Goal: Task Accomplishment & Management: Manage account settings

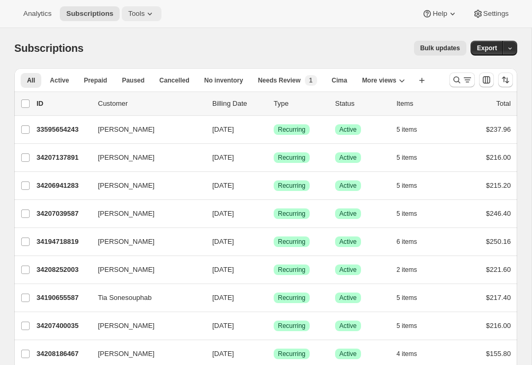
click at [148, 7] on button "Tools" at bounding box center [142, 13] width 40 height 15
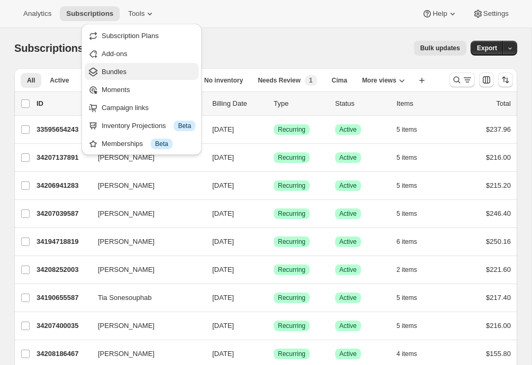
click at [140, 72] on span "Bundles" at bounding box center [149, 72] width 94 height 11
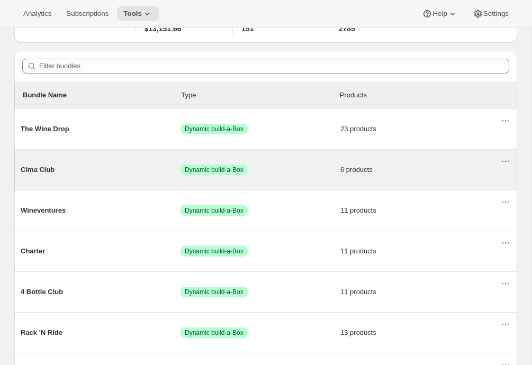
scroll to position [75, 0]
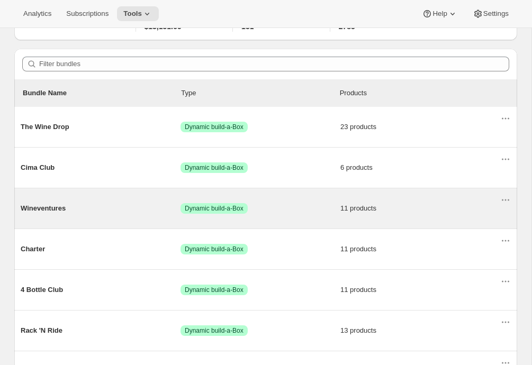
click at [106, 212] on span "Wineventures" at bounding box center [101, 208] width 160 height 11
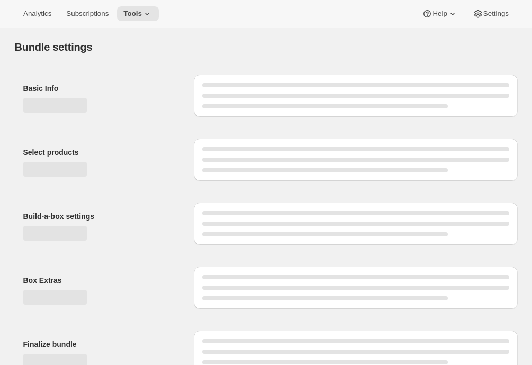
type input "Wineventures"
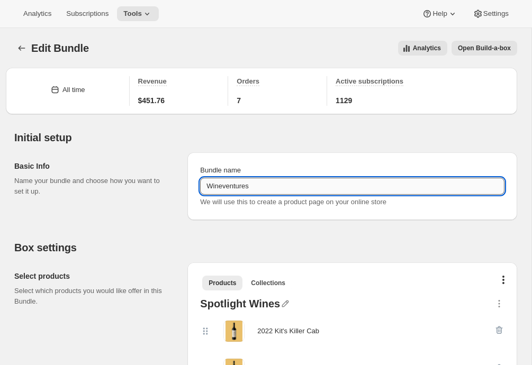
click at [233, 185] on input "Wineventures" at bounding box center [352, 186] width 304 height 17
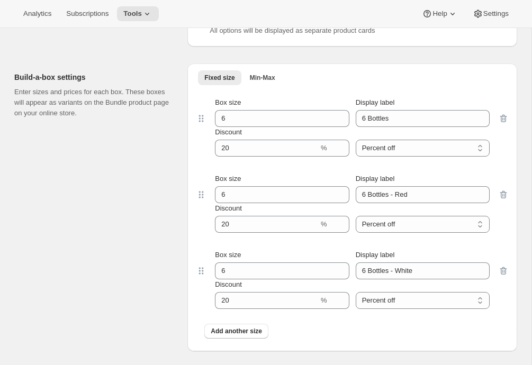
scroll to position [971, 0]
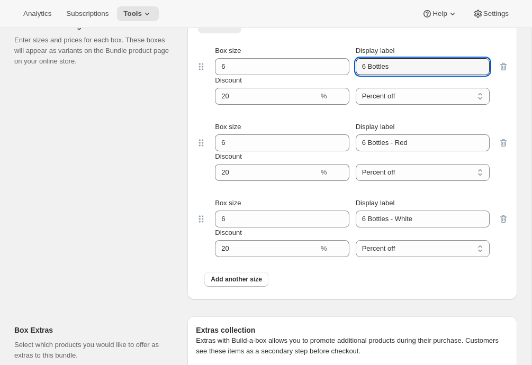
drag, startPoint x: 404, startPoint y: 70, endPoint x: 353, endPoint y: 64, distance: 51.2
click at [353, 64] on div "Box size 6 Display label 6 Bottles" at bounding box center [352, 60] width 275 height 30
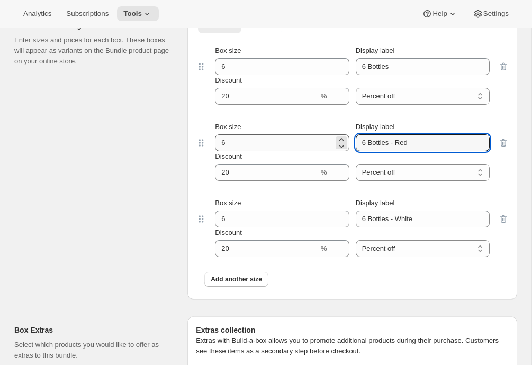
drag, startPoint x: 421, startPoint y: 141, endPoint x: 333, endPoint y: 139, distance: 88.4
click at [333, 139] on div "Box size 6 Display label 6 Bottles - Red" at bounding box center [352, 137] width 275 height 30
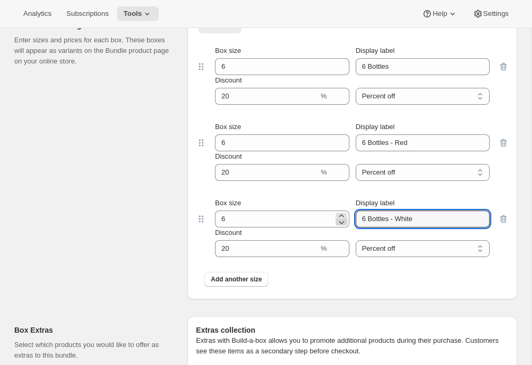
drag, startPoint x: 424, startPoint y: 219, endPoint x: 337, endPoint y: 220, distance: 87.3
click at [337, 220] on div "Box size 6 Display label 6 Bottles - White" at bounding box center [352, 213] width 275 height 30
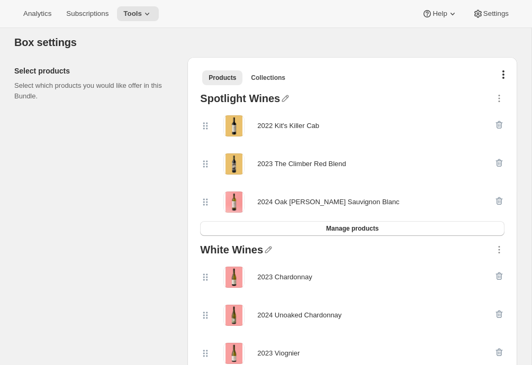
scroll to position [0, 0]
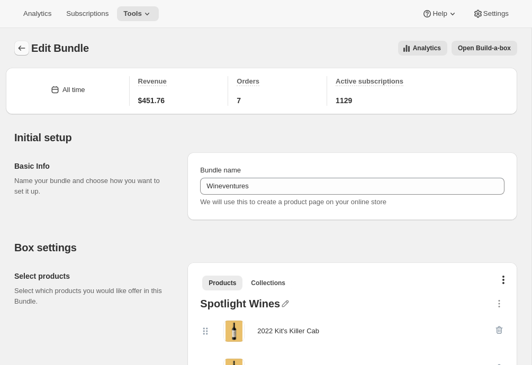
click at [17, 52] on icon "Bundles" at bounding box center [21, 48] width 11 height 11
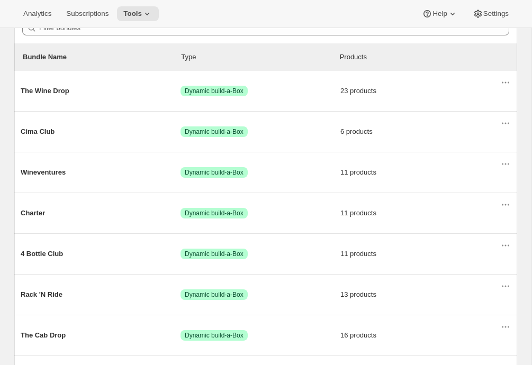
scroll to position [113, 0]
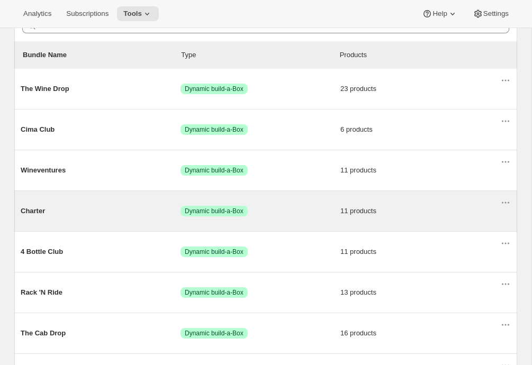
click at [126, 218] on div "Charter Success Dynamic build-a-Box 11 products" at bounding box center [260, 211] width 479 height 28
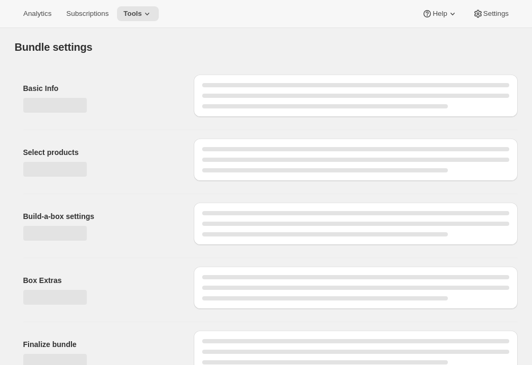
type input "Charter"
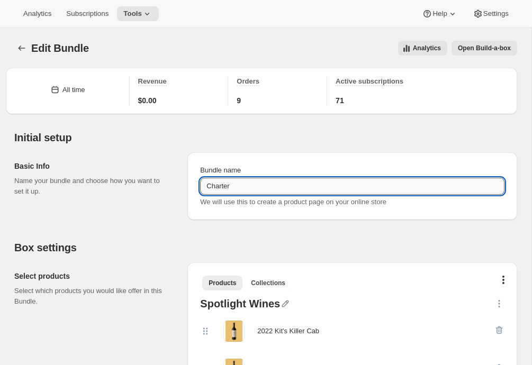
click at [215, 181] on input "Charter" at bounding box center [352, 186] width 304 height 17
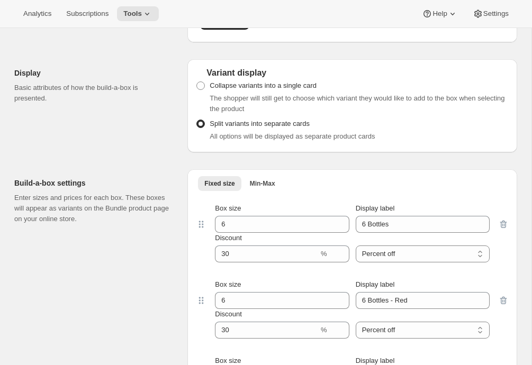
scroll to position [815, 0]
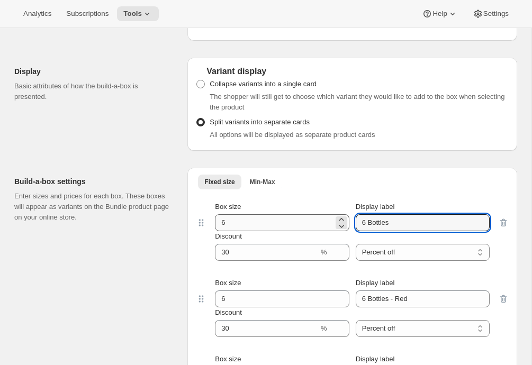
drag, startPoint x: 416, startPoint y: 223, endPoint x: 326, endPoint y: 218, distance: 90.0
click at [326, 218] on div "Box size 6 Display label 6 Bottles" at bounding box center [352, 217] width 275 height 30
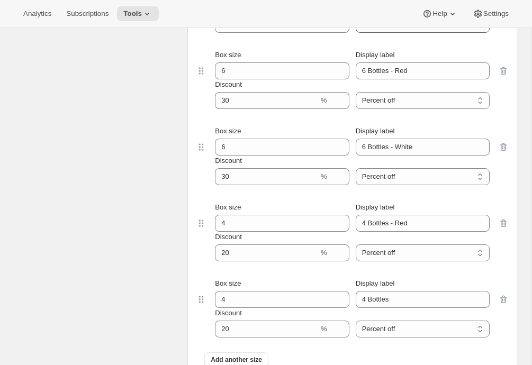
scroll to position [954, 0]
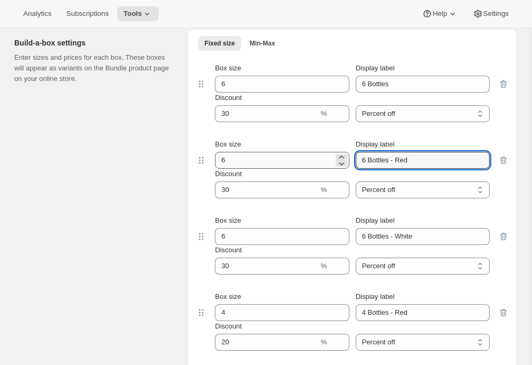
drag, startPoint x: 415, startPoint y: 160, endPoint x: 314, endPoint y: 153, distance: 100.7
click at [314, 153] on div "Box size 6 Display label 6 Bottles - Red" at bounding box center [352, 154] width 275 height 30
paste input "text"
type input "6 Bottles - Red"
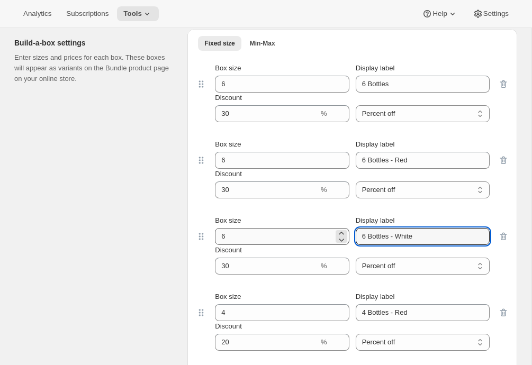
drag, startPoint x: 421, startPoint y: 237, endPoint x: 296, endPoint y: 235, distance: 125.4
click at [296, 235] on div "Box size 6 Display label 6 Bottles - White" at bounding box center [352, 230] width 275 height 30
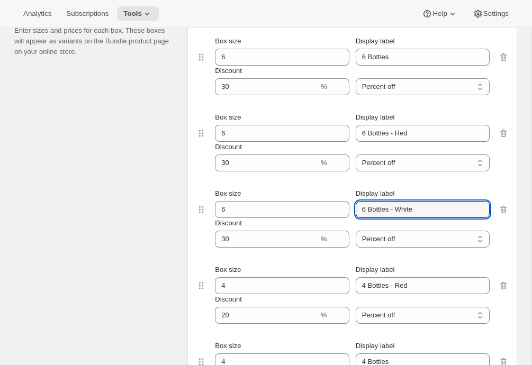
scroll to position [988, 0]
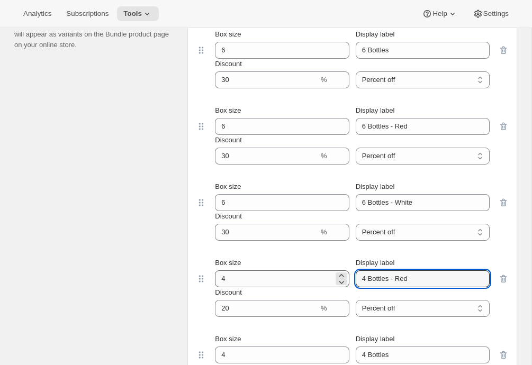
drag, startPoint x: 419, startPoint y: 280, endPoint x: 327, endPoint y: 277, distance: 91.6
click at [327, 277] on div "Box size 4 Display label 4 Bottles - Red" at bounding box center [352, 273] width 275 height 30
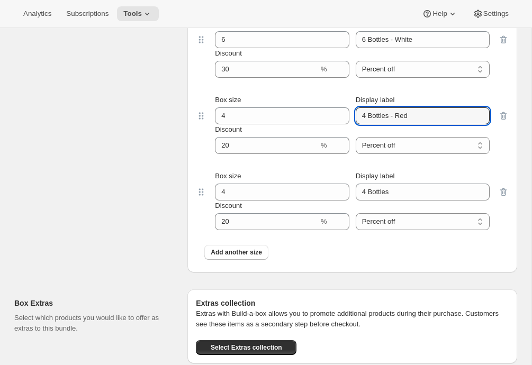
scroll to position [1167, 0]
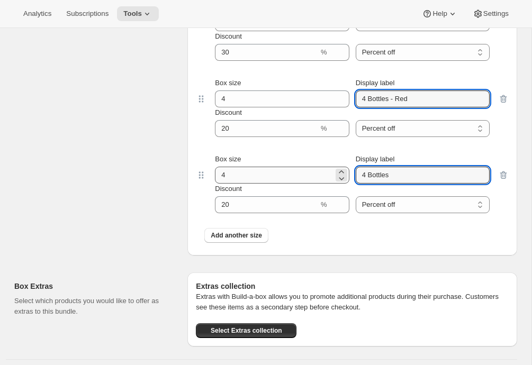
drag, startPoint x: 398, startPoint y: 176, endPoint x: 303, endPoint y: 168, distance: 96.1
click at [303, 168] on div "Box size 4 Display label 4 Bottles" at bounding box center [352, 169] width 275 height 30
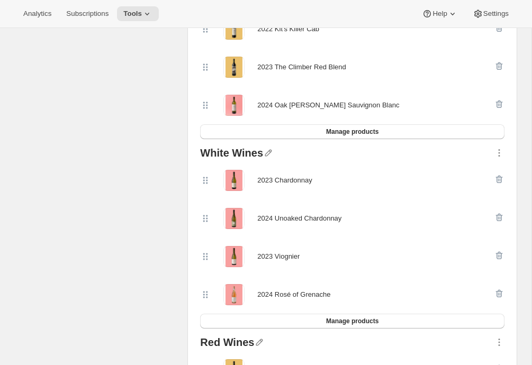
scroll to position [0, 0]
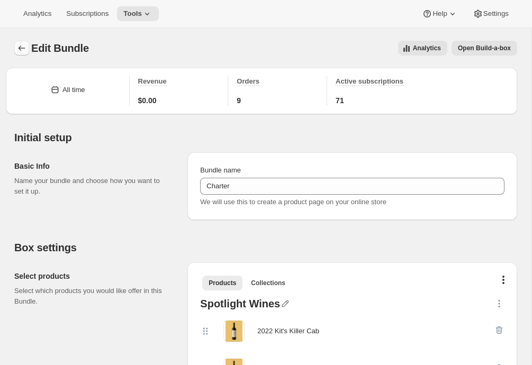
click at [22, 49] on icon "Bundles" at bounding box center [21, 48] width 11 height 11
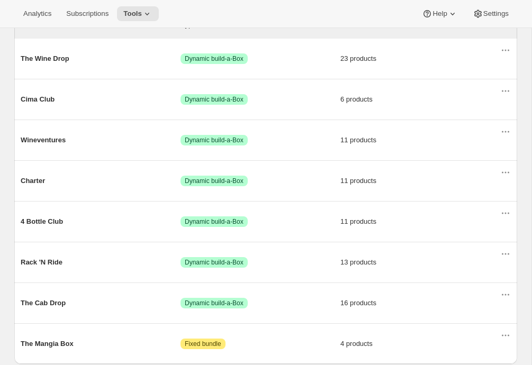
scroll to position [163, 0]
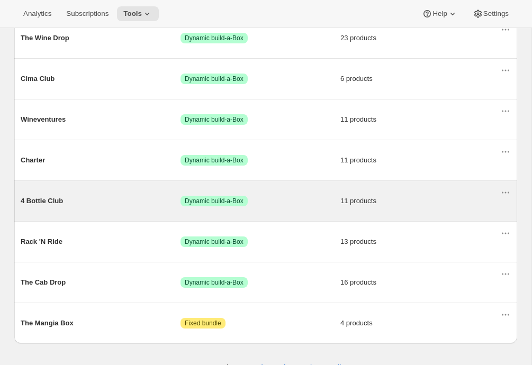
click at [95, 206] on span "4 Bottle Club" at bounding box center [101, 201] width 160 height 11
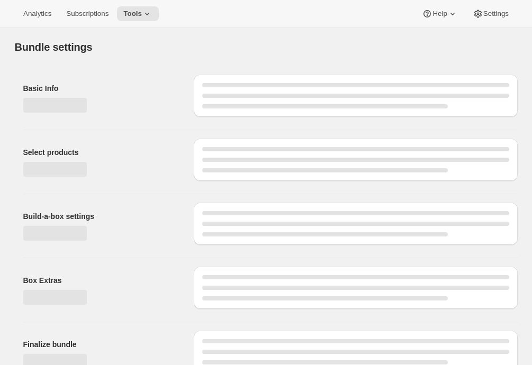
type input "4 Bottle Club"
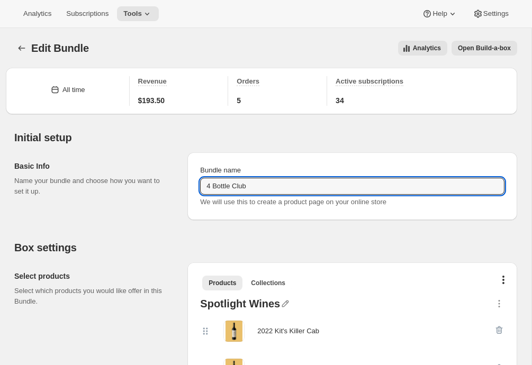
drag, startPoint x: 268, startPoint y: 185, endPoint x: 110, endPoint y: 185, distance: 158.2
click at [110, 185] on div "Basic Info Name your bundle and choose how you want to set it up. Bundle name 4…" at bounding box center [265, 182] width 502 height 76
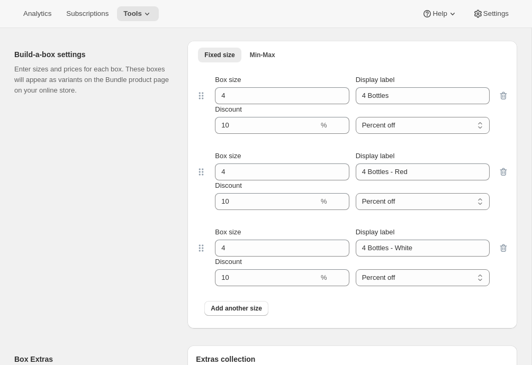
scroll to position [943, 0]
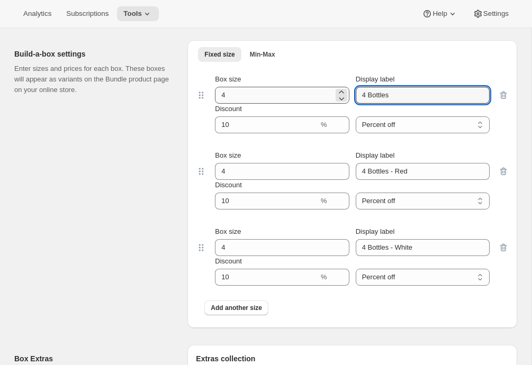
drag, startPoint x: 400, startPoint y: 97, endPoint x: 320, endPoint y: 88, distance: 80.3
click at [320, 88] on div "Box size 4 Display label 4 Bottles" at bounding box center [352, 89] width 275 height 30
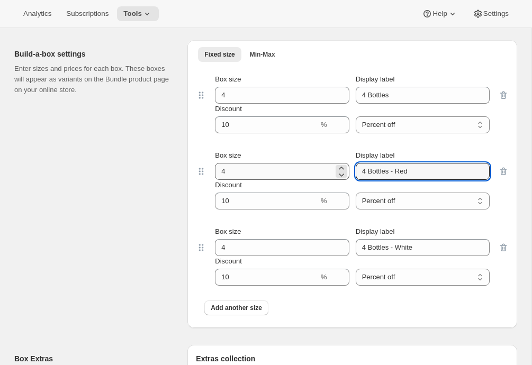
drag, startPoint x: 439, startPoint y: 177, endPoint x: 302, endPoint y: 163, distance: 137.7
click at [302, 163] on div "Box size 4 Display label 4 Bottles - Red" at bounding box center [352, 165] width 275 height 30
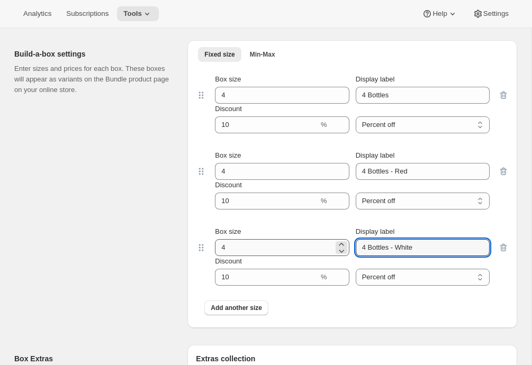
drag, startPoint x: 386, startPoint y: 246, endPoint x: 287, endPoint y: 241, distance: 98.5
click at [287, 241] on div "Box size 4 Display label 4 Bottles - White" at bounding box center [352, 241] width 275 height 30
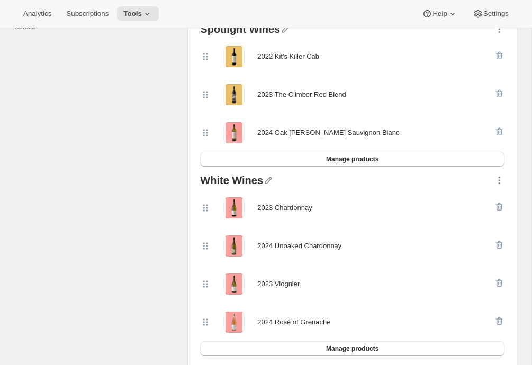
scroll to position [0, 0]
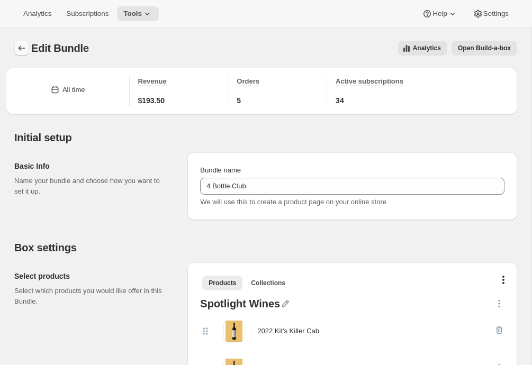
click at [22, 47] on icon "Bundles" at bounding box center [21, 48] width 11 height 11
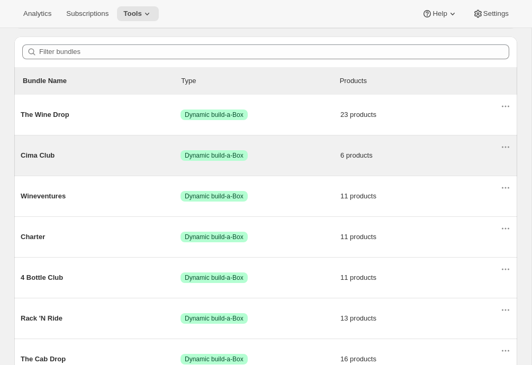
scroll to position [184, 0]
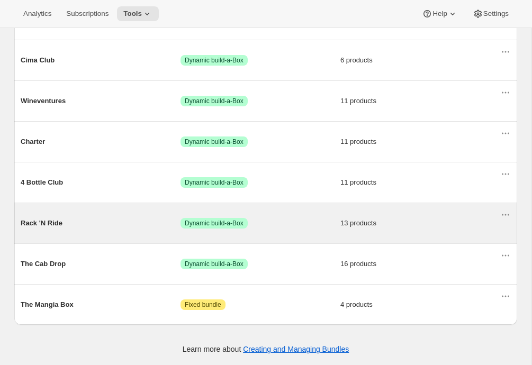
click at [94, 215] on div "Rack 'N Ride Success Dynamic build-a-Box 13 products" at bounding box center [260, 223] width 479 height 28
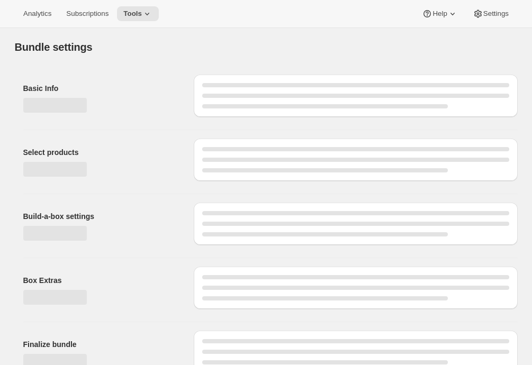
type input "Rack 'N Ride"
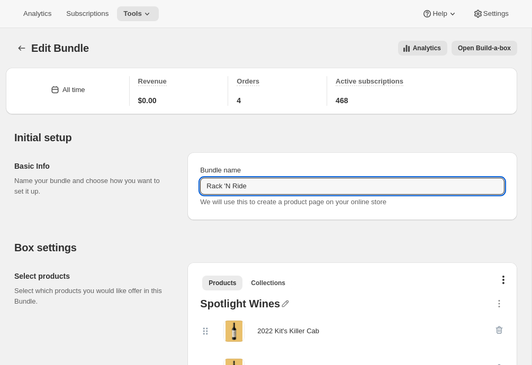
drag, startPoint x: 258, startPoint y: 185, endPoint x: 186, endPoint y: 181, distance: 72.6
click at [186, 181] on div "Basic Info Name your bundle and choose how you want to set it up. Bundle name R…" at bounding box center [265, 182] width 502 height 76
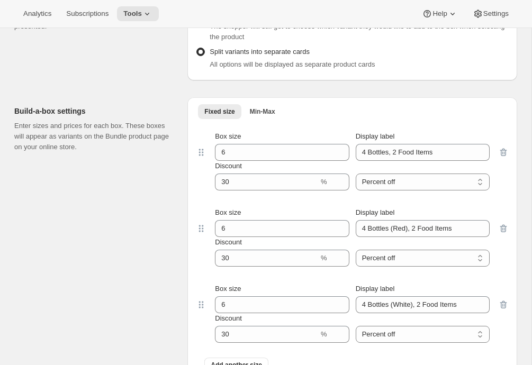
scroll to position [947, 0]
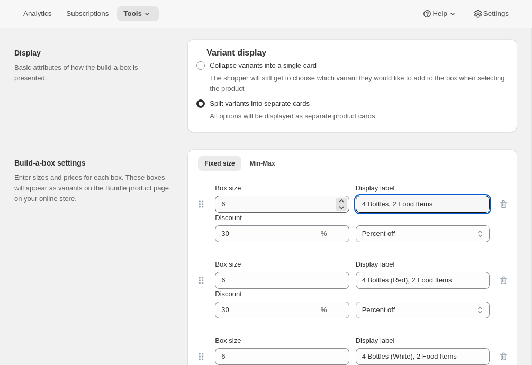
drag, startPoint x: 447, startPoint y: 205, endPoint x: 332, endPoint y: 197, distance: 115.1
click at [332, 197] on div "Box size 6 Display label 4 Bottles, 2 Food Items" at bounding box center [352, 198] width 275 height 30
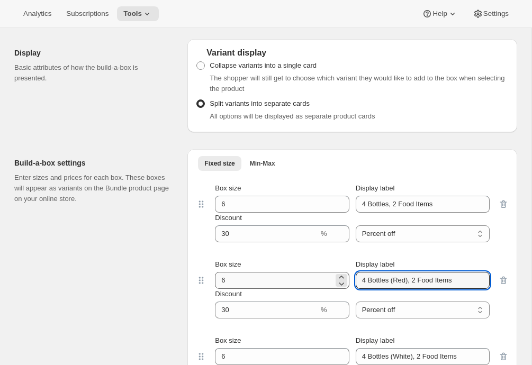
drag, startPoint x: 405, startPoint y: 277, endPoint x: 308, endPoint y: 273, distance: 96.9
click at [308, 273] on div "Box size 6 Display label 4 Bottles (Red), 2 Food Items" at bounding box center [352, 274] width 275 height 30
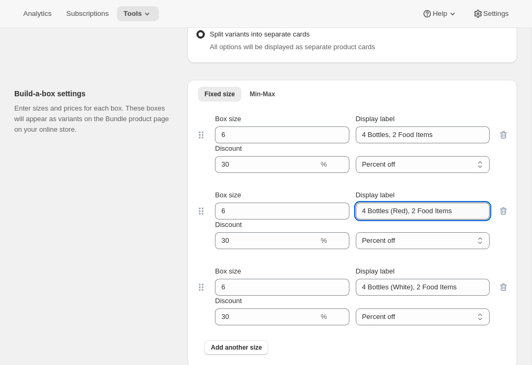
scroll to position [1098, 0]
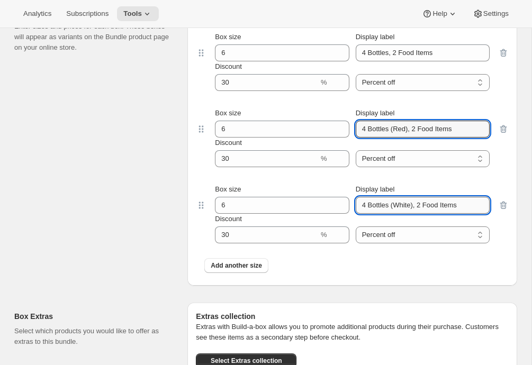
click at [418, 205] on input "4 Bottles (White), 2 Food Items" at bounding box center [422, 205] width 134 height 17
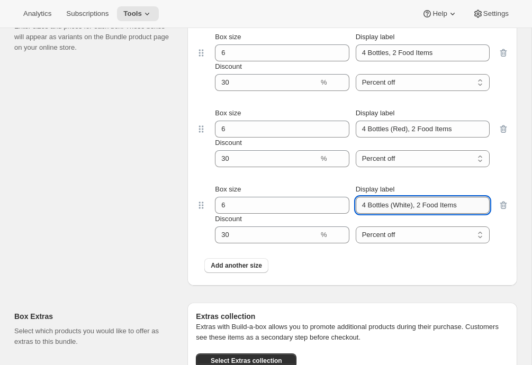
click at [418, 205] on input "4 Bottles (White), 2 Food Items" at bounding box center [422, 205] width 134 height 17
click at [26, 193] on div "Build-a-box settings Enter sizes and prices for each box. These boxes will appe…" at bounding box center [96, 142] width 164 height 288
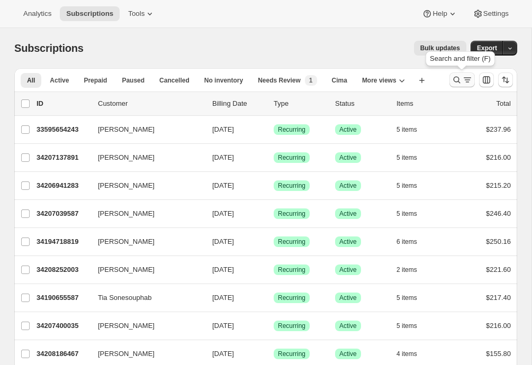
click at [455, 81] on icon "Search and filter results" at bounding box center [456, 80] width 11 height 11
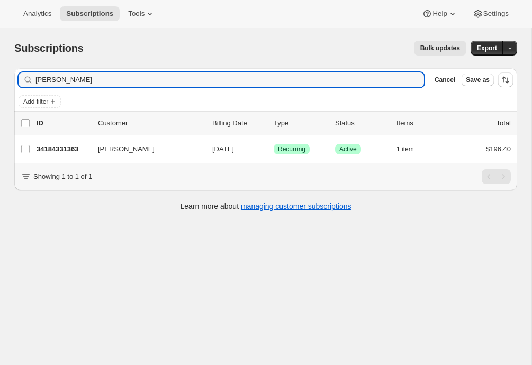
type input "[PERSON_NAME]"
click at [68, 149] on p "34184331363" at bounding box center [62, 149] width 53 height 11
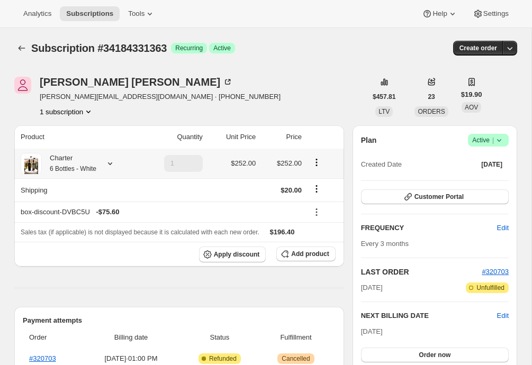
click at [112, 163] on icon at bounding box center [110, 163] width 4 height 3
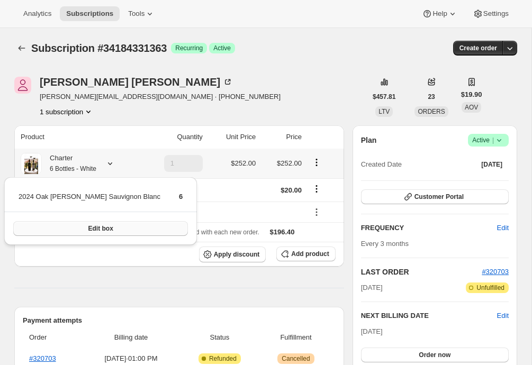
click at [88, 228] on span "Edit box" at bounding box center [100, 228] width 25 height 8
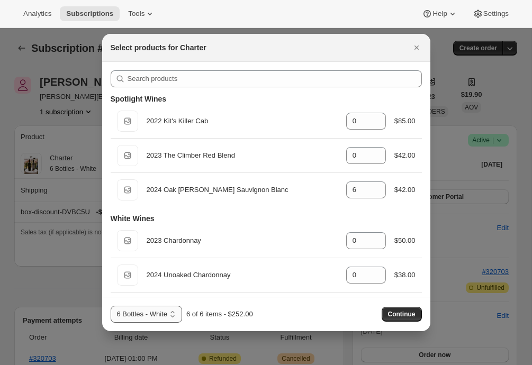
click at [159, 314] on select "6 Bottles 6 Bottles - Red 6 Bottles - White 4 Bottles - Red 4 Bottles" at bounding box center [146, 314] width 71 height 17
select select "gid://shopify/ProductVariant/43519395922019"
click at [111, 306] on select "6 Bottles 6 Bottles - Red 6 Bottles - White 4 Bottles - Red 4 Bottles" at bounding box center [146, 314] width 71 height 17
click at [395, 314] on span "Continue" at bounding box center [402, 314] width 28 height 8
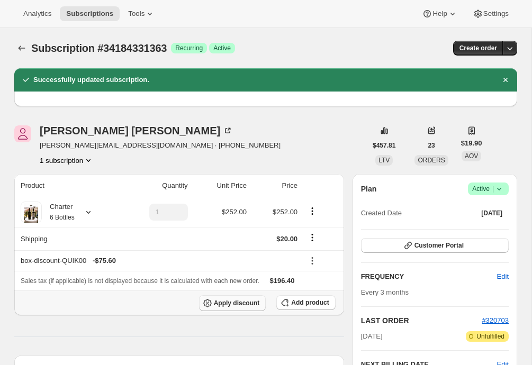
click at [211, 302] on icon "button" at bounding box center [207, 303] width 11 height 11
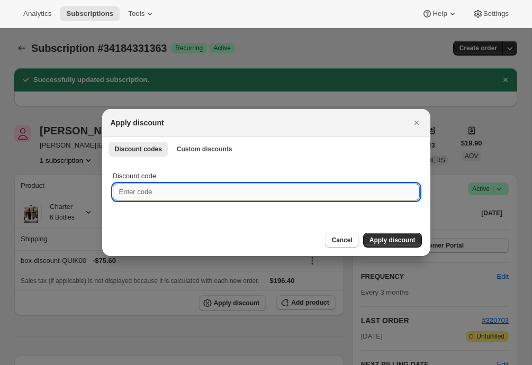
click at [141, 190] on input "Discount code" at bounding box center [266, 192] width 307 height 17
type input "EMILYTEST"
click at [400, 240] on span "Apply discount" at bounding box center [392, 240] width 46 height 8
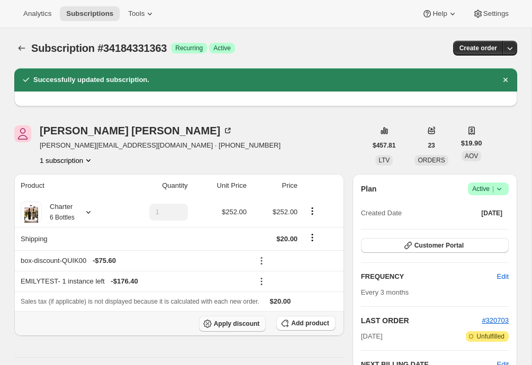
click at [205, 327] on icon "button" at bounding box center [207, 323] width 11 height 11
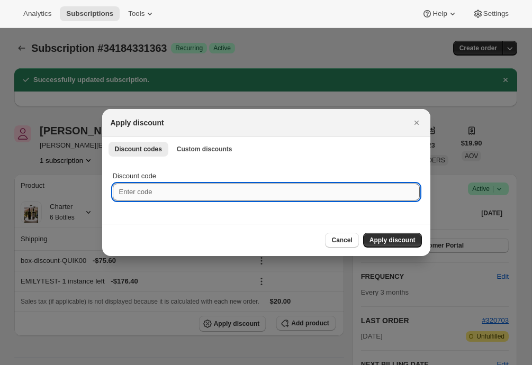
click at [180, 199] on input "Discount code" at bounding box center [266, 192] width 307 height 17
type input "EMILYSHIP"
click at [401, 240] on span "Apply discount" at bounding box center [392, 240] width 46 height 8
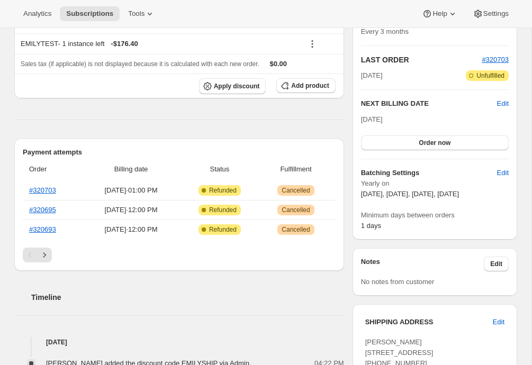
scroll to position [94, 0]
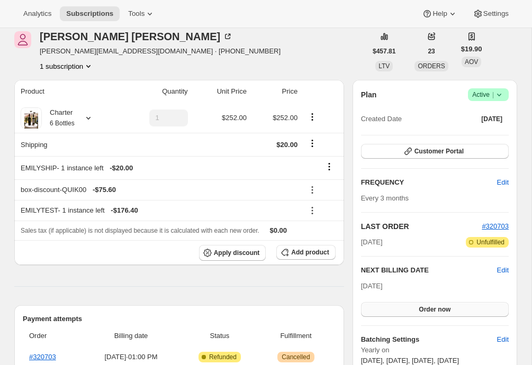
click at [398, 313] on button "Order now" at bounding box center [435, 309] width 148 height 15
click at [407, 315] on button "Click to confirm" at bounding box center [435, 309] width 148 height 15
